Goal: Task Accomplishment & Management: Manage account settings

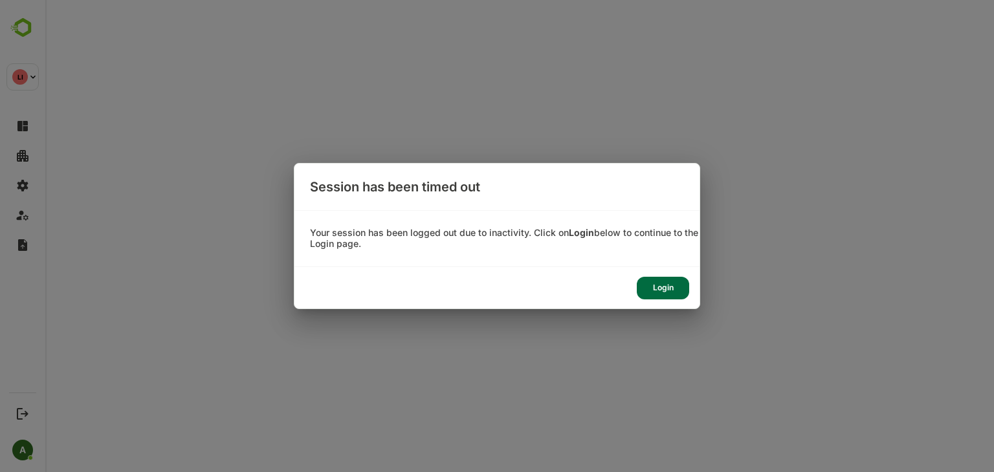
click at [664, 281] on div "Login" at bounding box center [663, 288] width 52 height 23
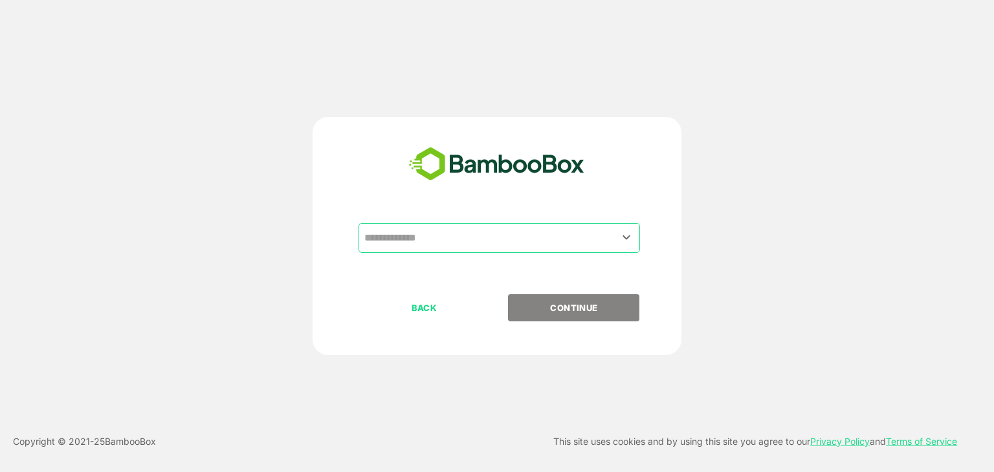
click at [533, 237] on input "text" at bounding box center [499, 238] width 276 height 25
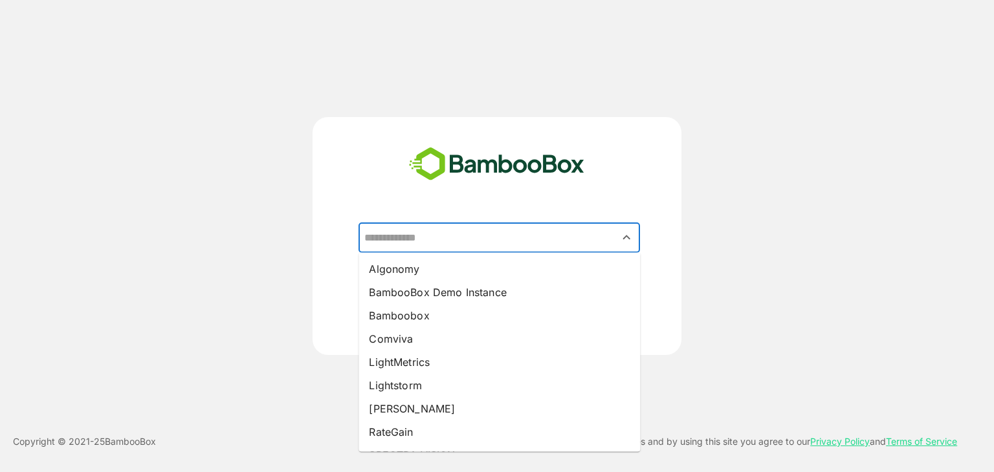
drag, startPoint x: 455, startPoint y: 364, endPoint x: 401, endPoint y: 368, distance: 54.4
click at [401, 368] on li "LightMetrics" at bounding box center [498, 362] width 281 height 23
type input "**********"
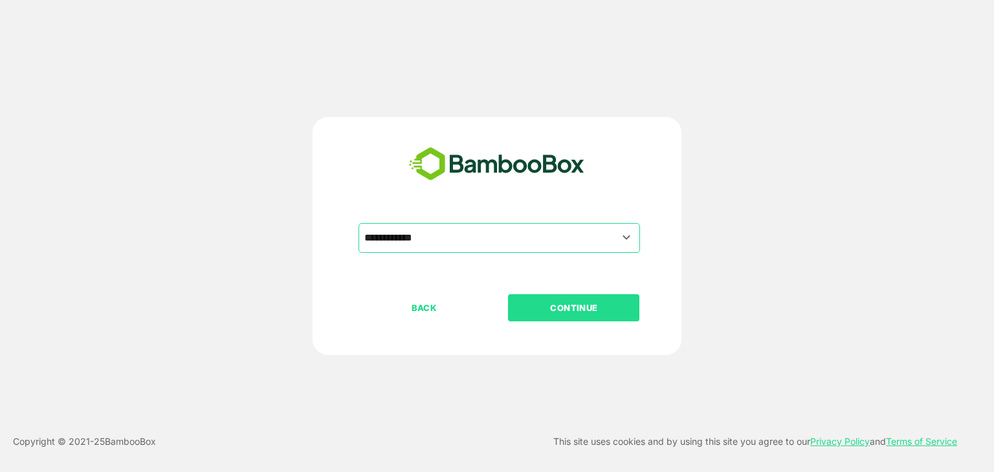
click at [556, 306] on p "CONTINUE" at bounding box center [573, 308] width 129 height 14
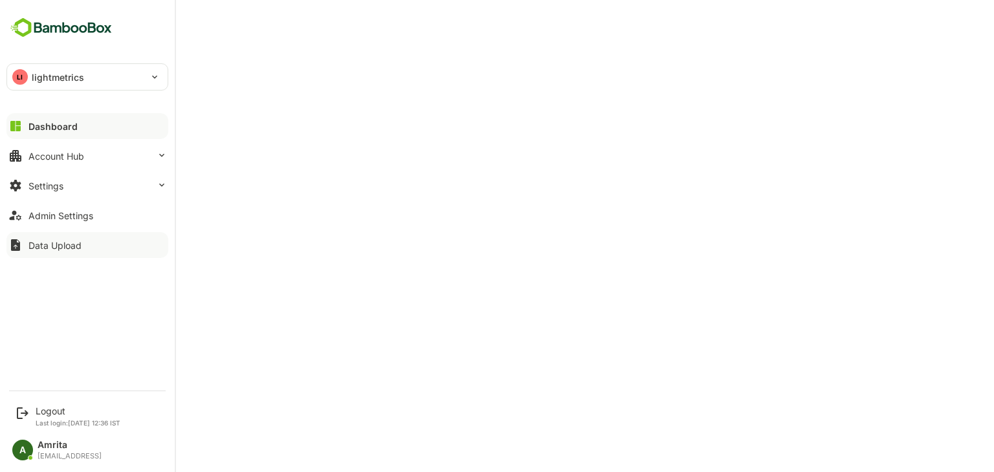
click at [26, 249] on button "Data Upload" at bounding box center [87, 245] width 162 height 26
click at [19, 223] on icon at bounding box center [16, 216] width 16 height 16
click at [25, 122] on button "Dashboard" at bounding box center [87, 126] width 162 height 26
click at [47, 410] on div "Logout" at bounding box center [78, 411] width 85 height 11
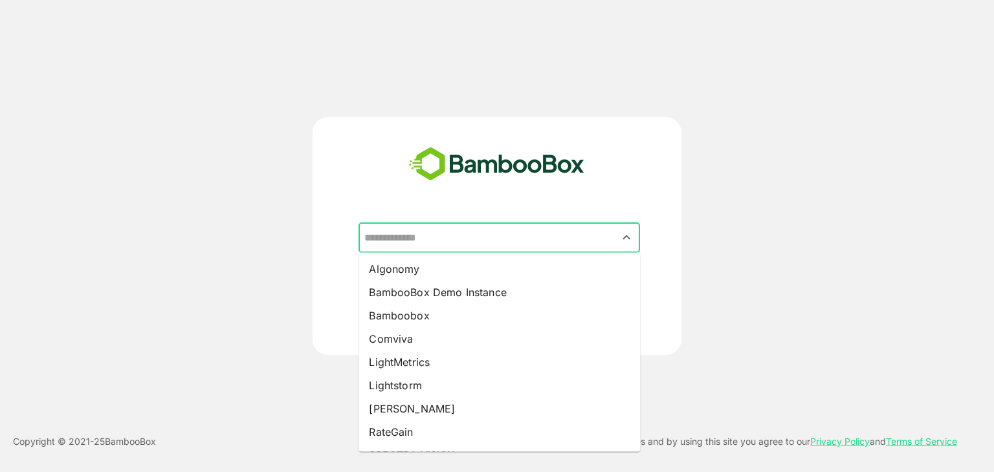
click at [445, 230] on input "text" at bounding box center [499, 238] width 276 height 25
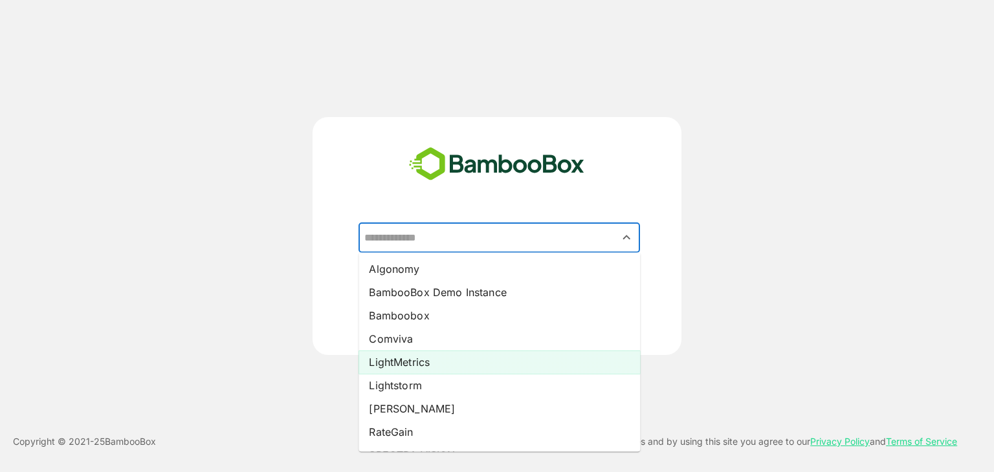
click at [419, 363] on li "LightMetrics" at bounding box center [498, 362] width 281 height 23
type input "**********"
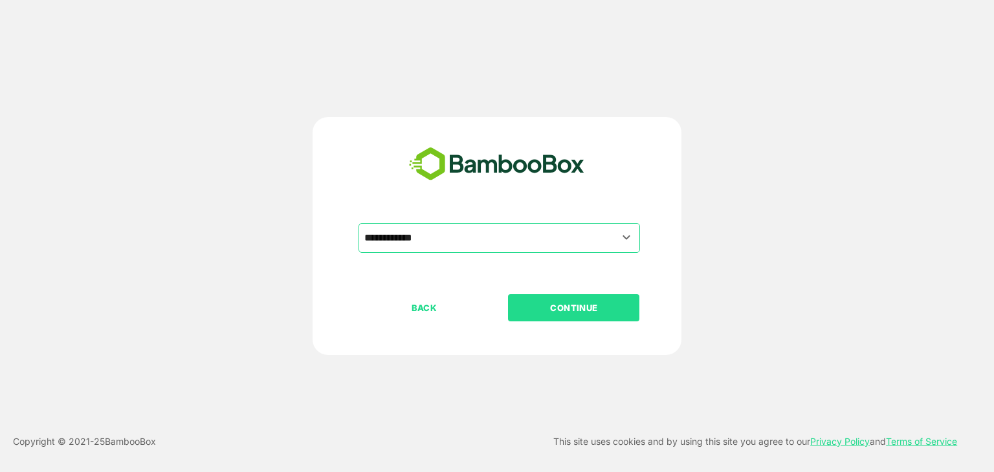
click at [606, 301] on p "CONTINUE" at bounding box center [573, 308] width 129 height 14
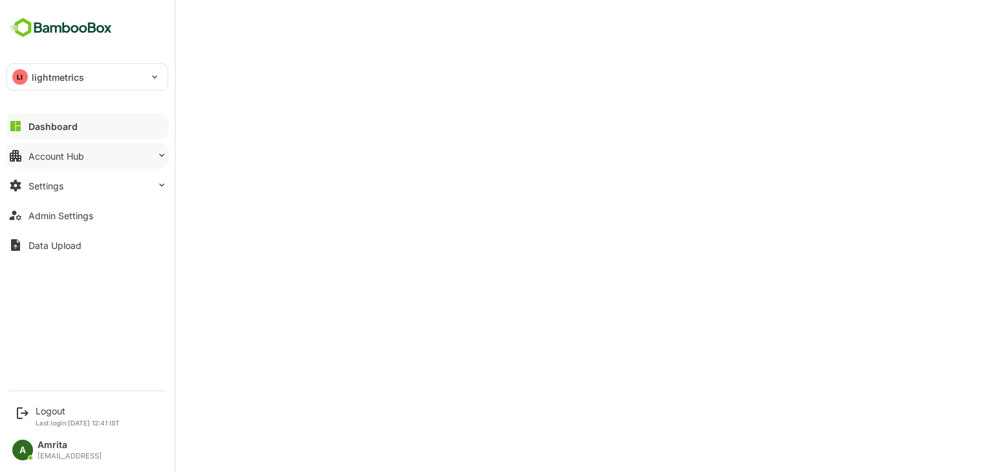
click at [56, 155] on div "Account Hub" at bounding box center [56, 156] width 56 height 11
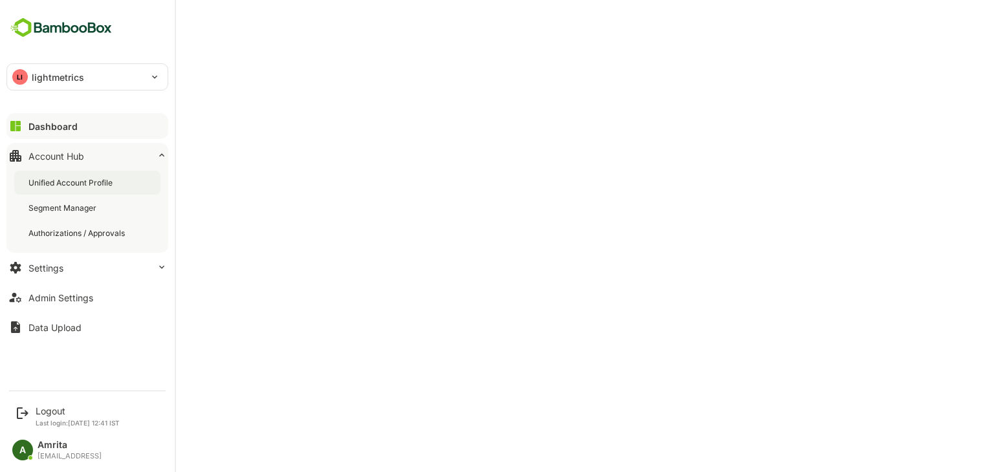
click at [111, 178] on div "Unified Account Profile" at bounding box center [71, 182] width 87 height 11
click at [67, 332] on div "Data Upload" at bounding box center [54, 327] width 53 height 11
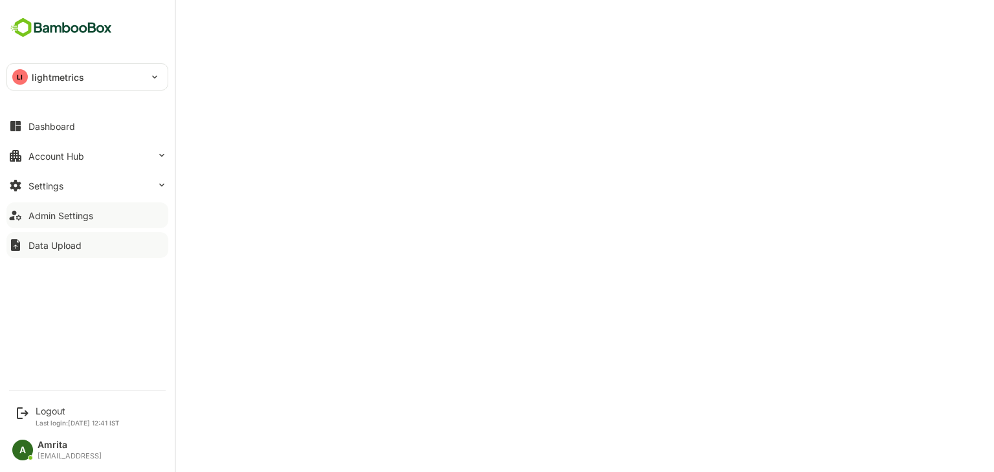
click at [16, 210] on icon at bounding box center [16, 216] width 16 height 16
